Goal: Find specific page/section: Find specific page/section

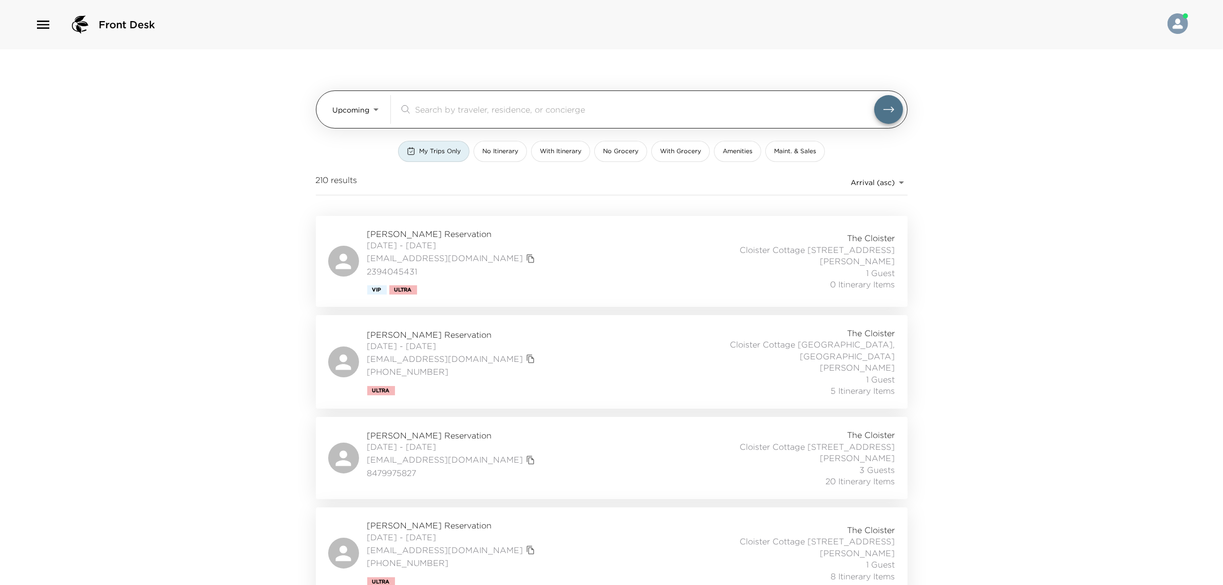
click at [419, 100] on div "​" at bounding box center [651, 109] width 504 height 29
click at [419, 109] on input "search" at bounding box center [644, 109] width 459 height 12
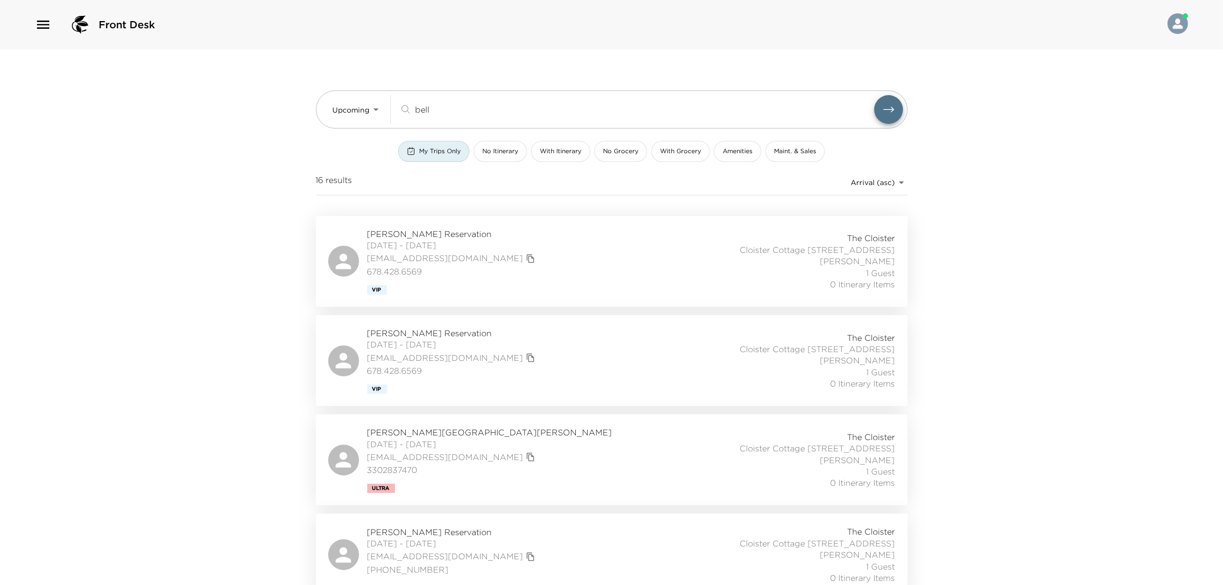
click at [439, 150] on span "My Trips Only" at bounding box center [440, 151] width 42 height 9
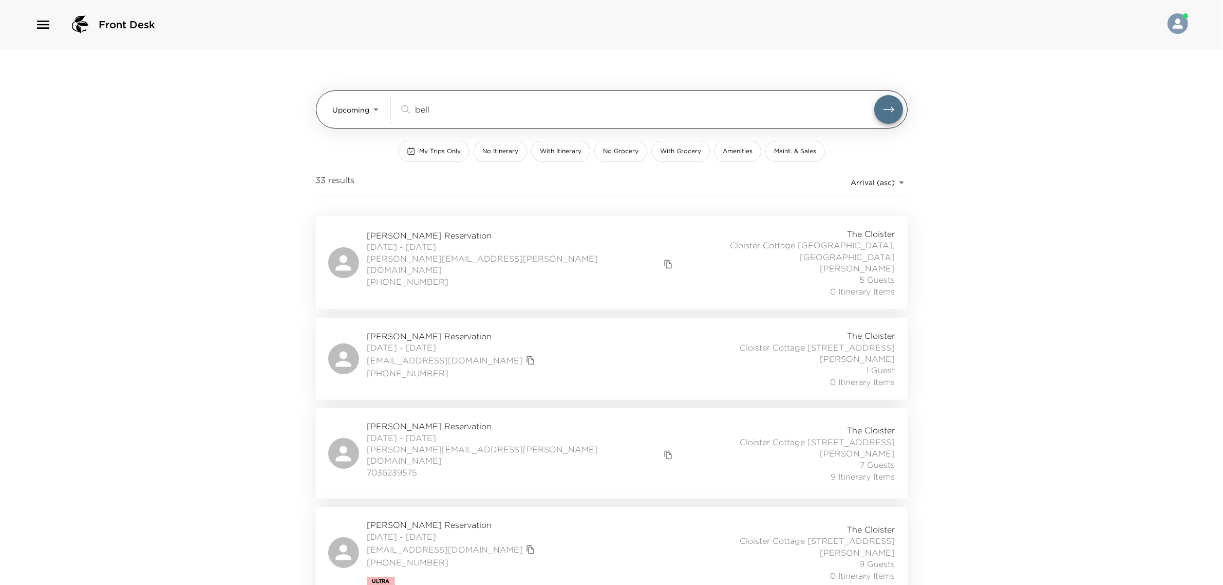
click at [417, 117] on div "bell ​" at bounding box center [651, 109] width 504 height 29
click at [417, 116] on div "bell ​" at bounding box center [651, 109] width 504 height 29
click at [424, 108] on input "bell" at bounding box center [644, 109] width 459 height 12
click at [874, 95] on button "submit" at bounding box center [888, 109] width 29 height 29
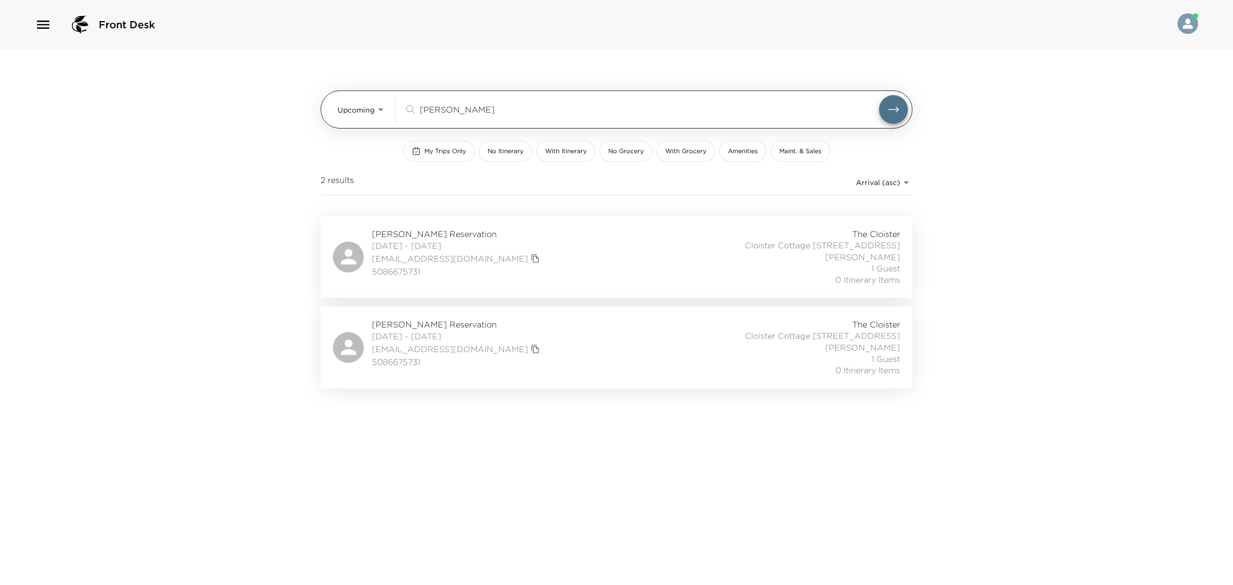
click at [423, 108] on input "[PERSON_NAME]" at bounding box center [649, 109] width 459 height 12
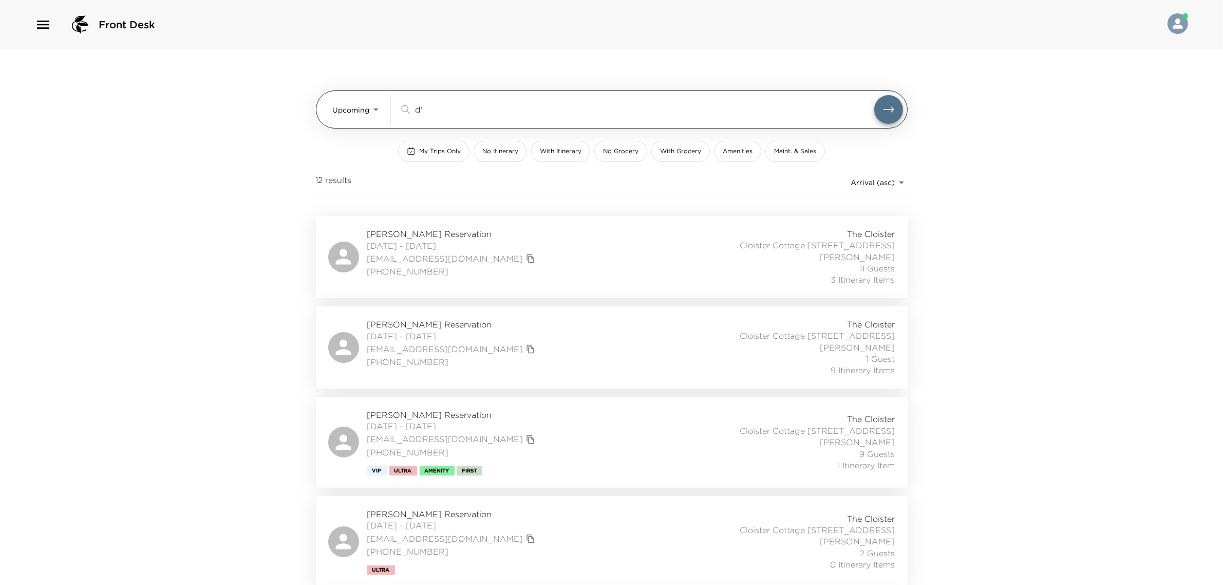
type input "d"
